Goal: Check status: Check status

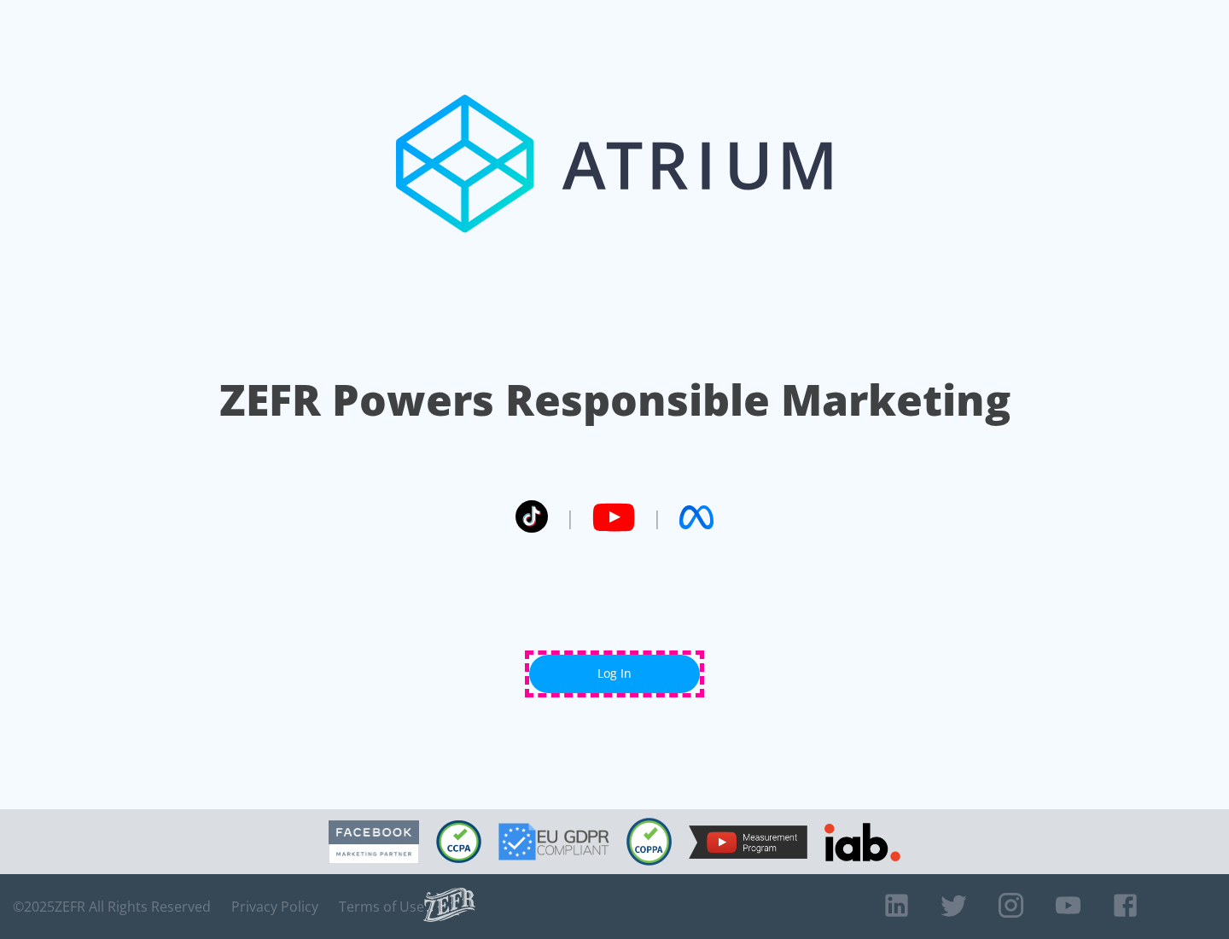
click at [615, 673] on link "Log In" at bounding box center [614, 674] width 171 height 38
